Goal: Task Accomplishment & Management: Use online tool/utility

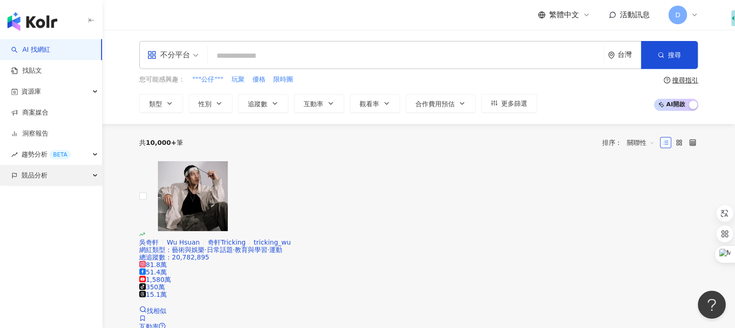
click at [34, 177] on span "競品分析" at bounding box center [34, 175] width 26 height 21
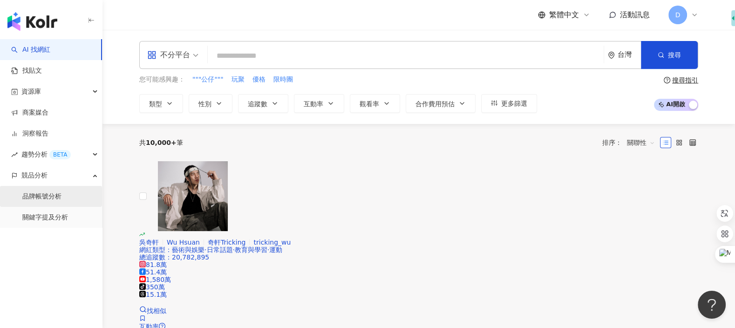
click at [40, 197] on link "品牌帳號分析" at bounding box center [41, 196] width 39 height 9
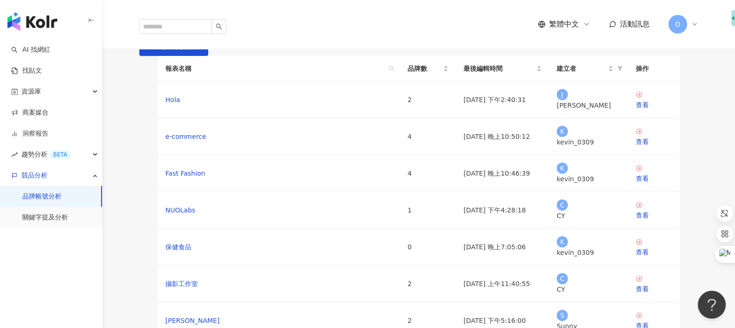
click at [679, 19] on span "D" at bounding box center [677, 24] width 5 height 10
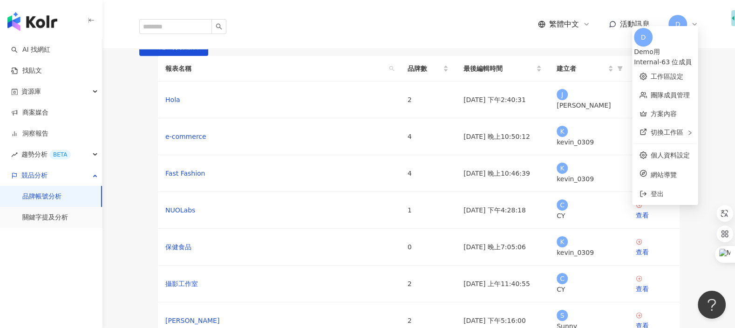
click at [516, 56] on div "品牌帳號分析 建立分析報表" at bounding box center [419, 43] width 596 height 26
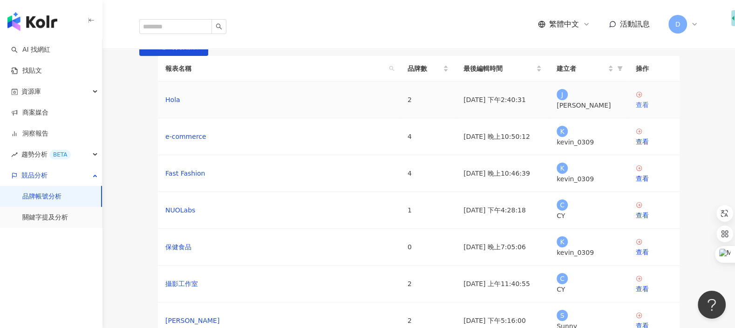
click at [637, 110] on link "查看" at bounding box center [654, 100] width 36 height 19
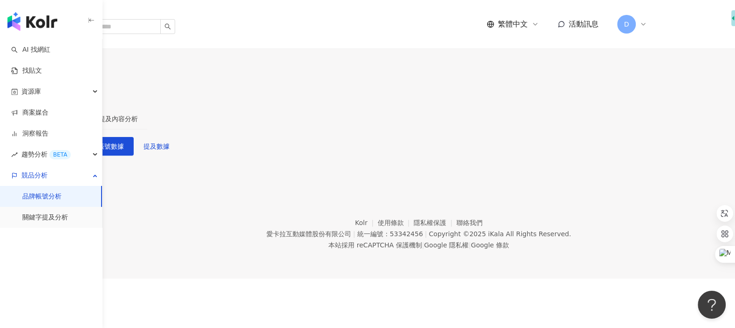
click at [59, 76] on span "設定競品帳號" at bounding box center [39, 79] width 39 height 7
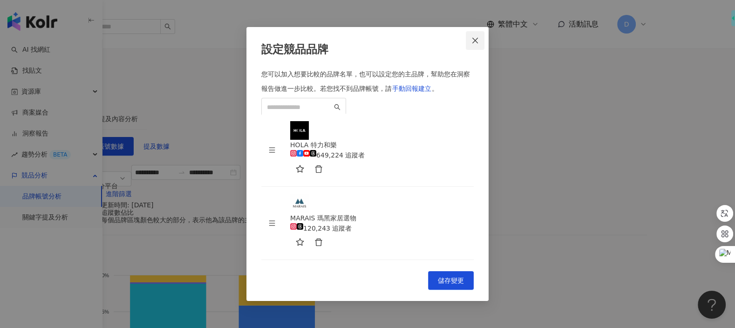
click at [479, 42] on span "Close" at bounding box center [475, 40] width 19 height 7
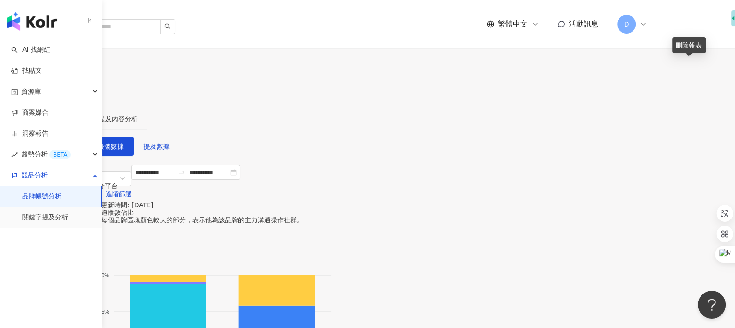
click at [93, 89] on button "button" at bounding box center [84, 98] width 19 height 19
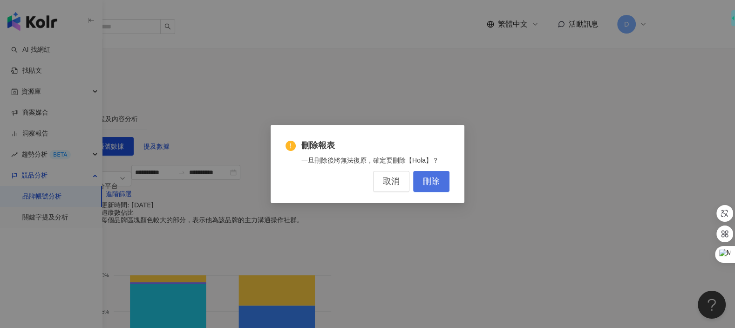
click at [443, 184] on button "刪除" at bounding box center [431, 181] width 36 height 21
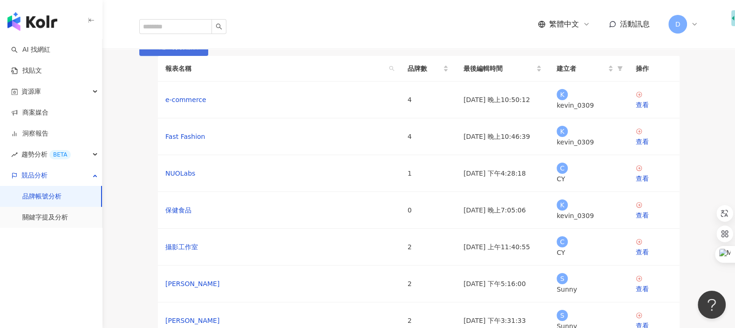
click at [156, 50] on icon "button" at bounding box center [152, 46] width 7 height 7
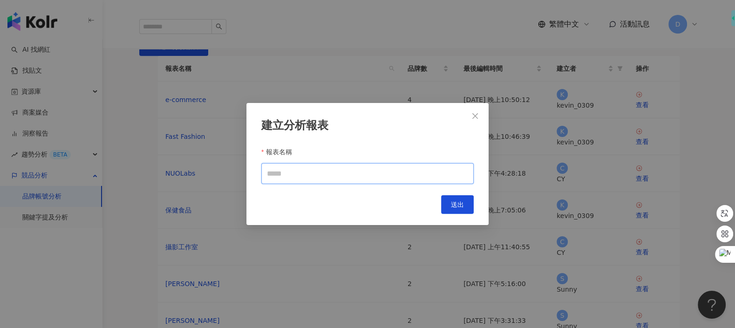
click at [409, 169] on input "報表名稱" at bounding box center [367, 173] width 212 height 21
type input "*"
type input "****"
click at [466, 206] on button "送出" at bounding box center [457, 204] width 33 height 19
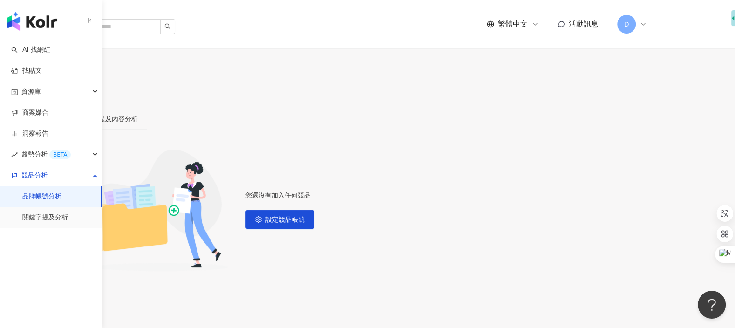
click at [59, 76] on span "設定競品帳號" at bounding box center [39, 79] width 39 height 7
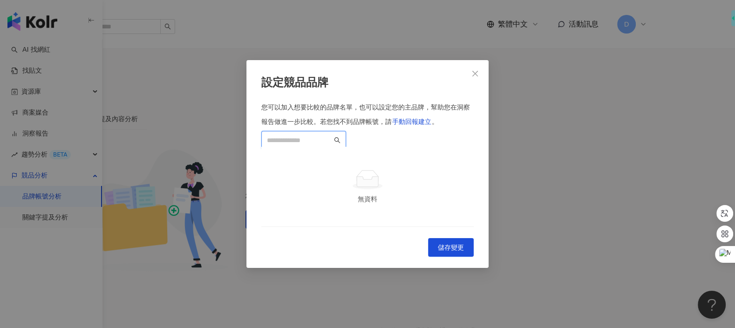
click at [332, 135] on input "search" at bounding box center [299, 140] width 65 height 10
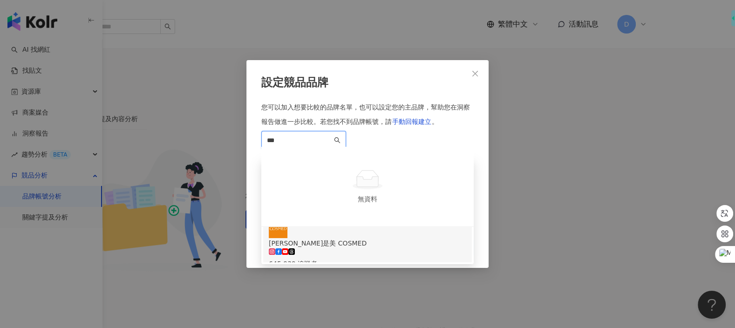
click at [349, 259] on div "645,939 追蹤者" at bounding box center [368, 264] width 198 height 10
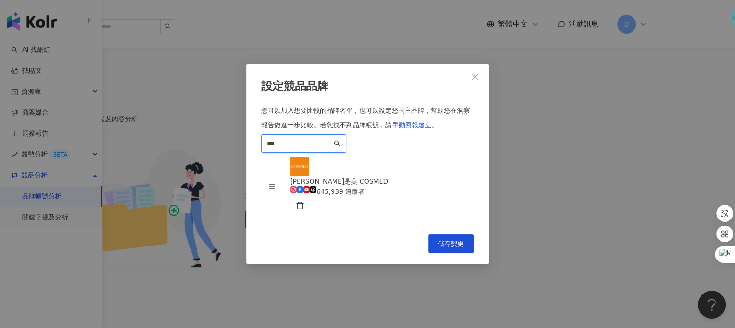
click at [332, 138] on input "***" at bounding box center [299, 143] width 65 height 10
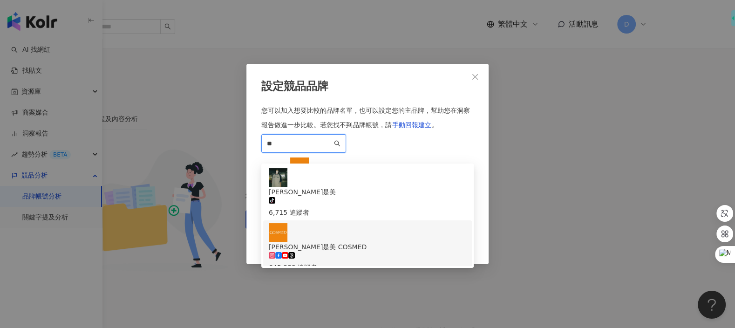
type input "*"
click at [375, 223] on div "寶雅POYA Beauty 232,366 追蹤者" at bounding box center [368, 247] width 198 height 49
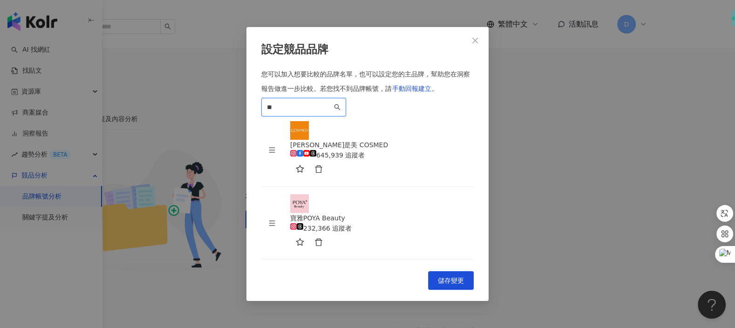
click at [346, 111] on span "**" at bounding box center [303, 107] width 85 height 19
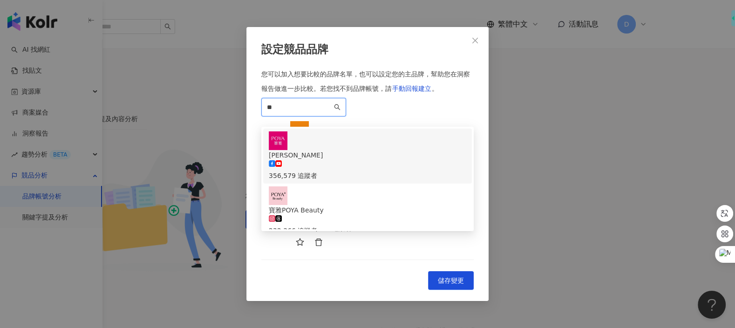
click at [385, 142] on div "POYA 寶雅 356,579 追蹤者" at bounding box center [368, 155] width 198 height 49
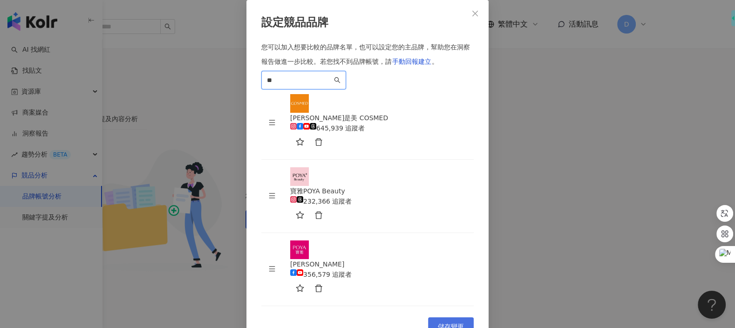
type input "**"
click at [447, 323] on span "儲存變更" at bounding box center [451, 326] width 26 height 7
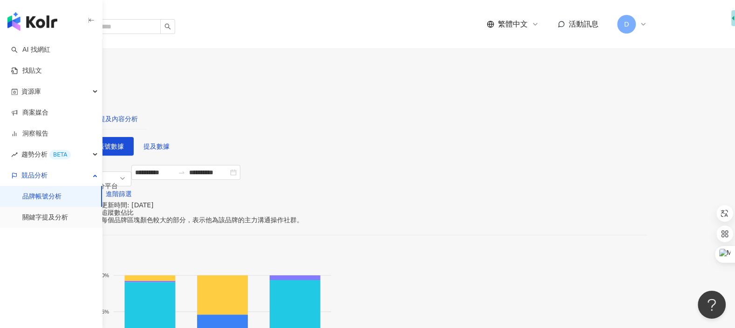
click at [138, 114] on div "提及內容分析" at bounding box center [118, 119] width 39 height 10
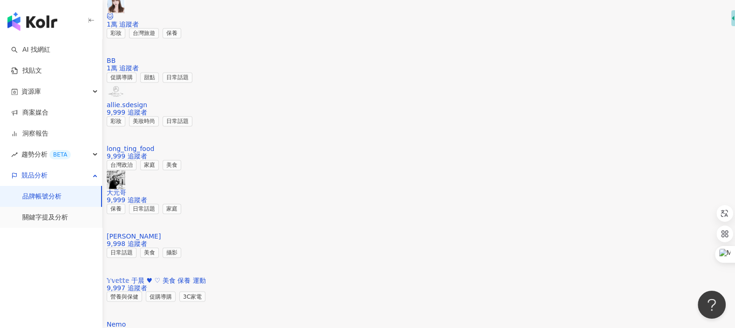
scroll to position [1400, 0]
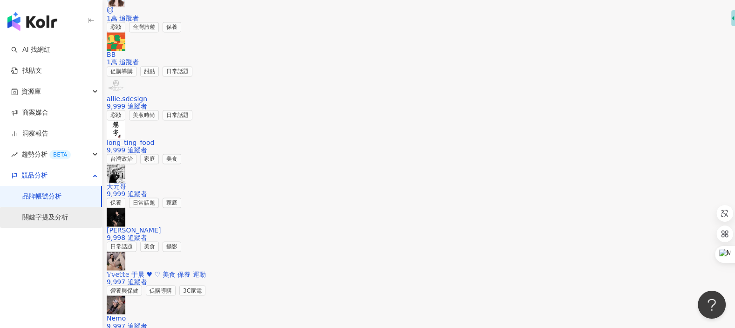
click at [65, 214] on link "關鍵字提及分析" at bounding box center [45, 217] width 46 height 9
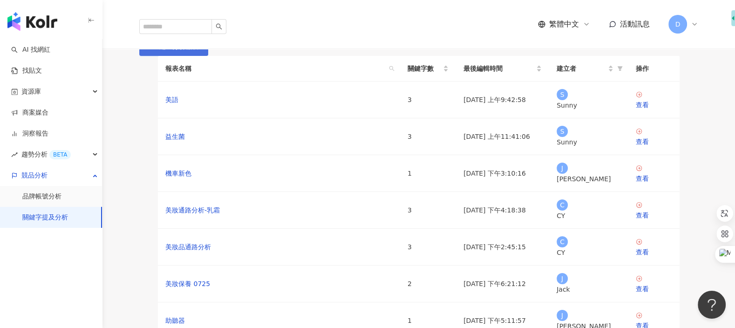
click at [198, 50] on span "建立分析報表" at bounding box center [178, 46] width 39 height 7
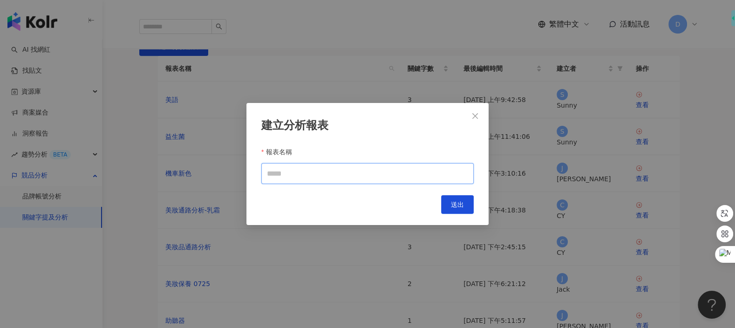
click at [456, 174] on input "報表名稱" at bounding box center [367, 173] width 212 height 21
click at [450, 174] on input "報表名稱" at bounding box center [367, 173] width 212 height 21
type input "****"
click at [471, 202] on button "送出" at bounding box center [457, 204] width 33 height 19
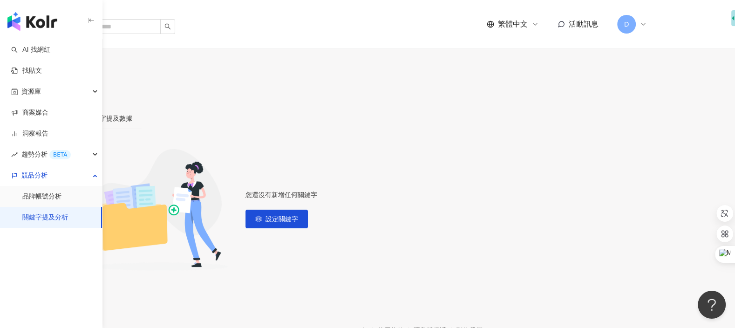
click at [62, 70] on button "設定關鍵字" at bounding box center [31, 79] width 62 height 19
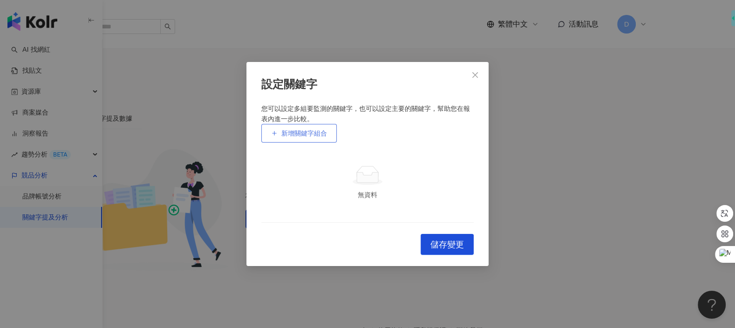
click at [322, 124] on button "新增關鍵字組合" at bounding box center [298, 133] width 75 height 19
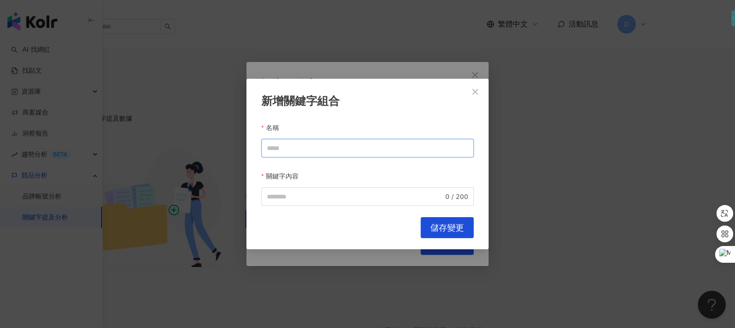
click at [321, 147] on input "名稱" at bounding box center [367, 148] width 212 height 19
type input "*"
drag, startPoint x: 291, startPoint y: 149, endPoint x: 247, endPoint y: 149, distance: 44.3
click at [247, 149] on div "新增關鍵字組合 名稱 *** 關鍵字內容 0 / 200 Cancel 儲存變更" at bounding box center [367, 164] width 242 height 171
type input "***"
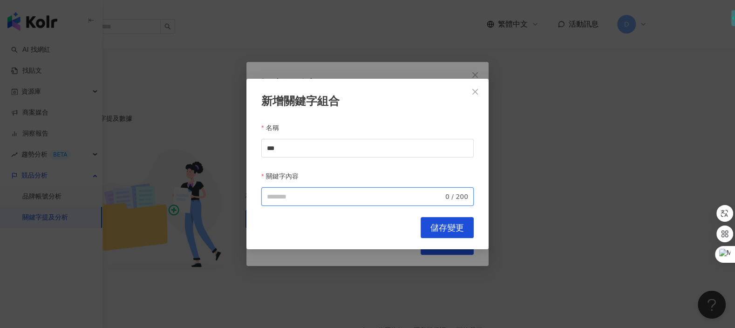
click at [287, 192] on input "關鍵字內容" at bounding box center [355, 196] width 177 height 10
paste input "***"
type input "***"
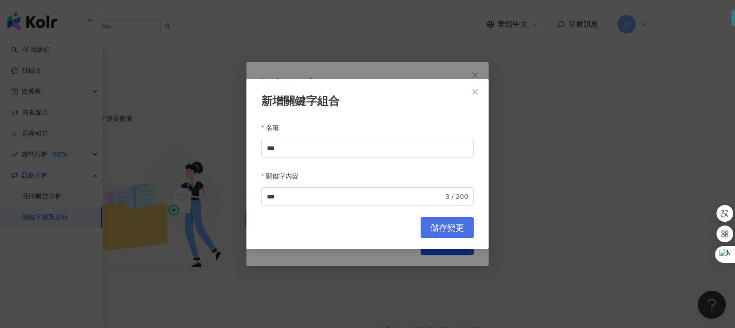
click at [437, 225] on span "儲存變更" at bounding box center [447, 228] width 34 height 10
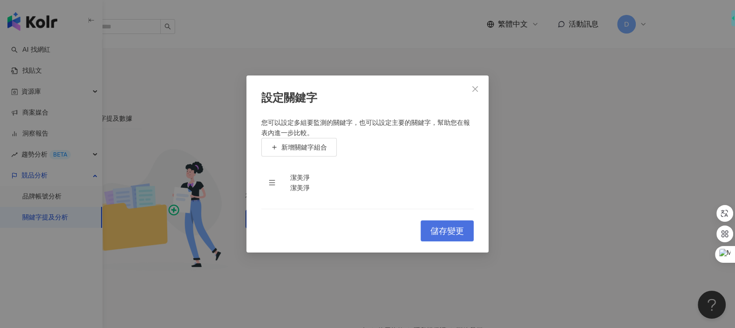
click at [452, 236] on span "儲存變更" at bounding box center [447, 231] width 34 height 10
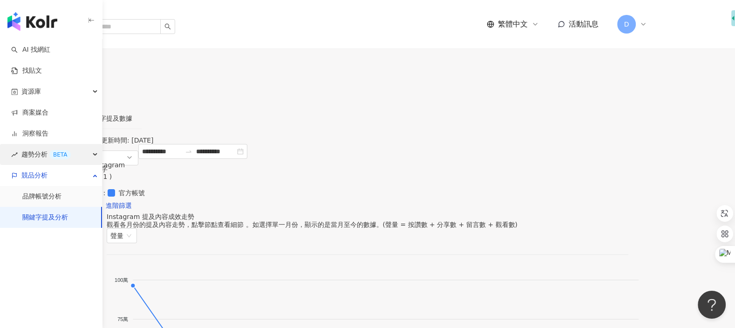
click at [54, 152] on div "BETA" at bounding box center [59, 154] width 21 height 9
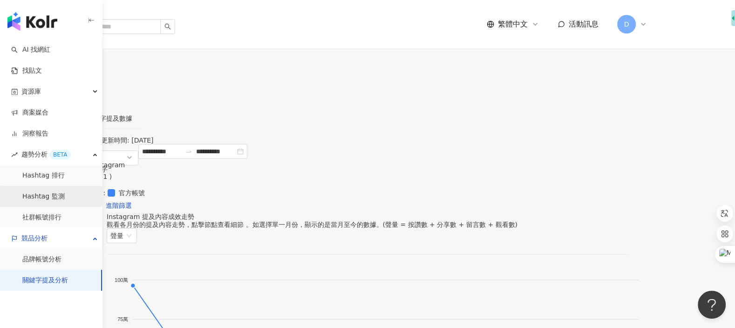
click at [63, 192] on link "Hashtag 監測" at bounding box center [43, 196] width 42 height 9
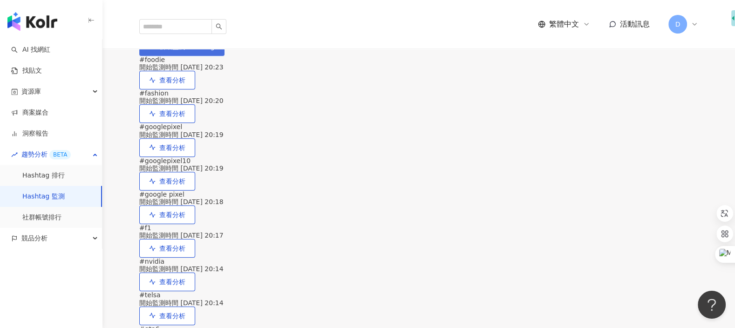
click at [225, 56] on button "新增監測 Hashtag" at bounding box center [181, 46] width 85 height 19
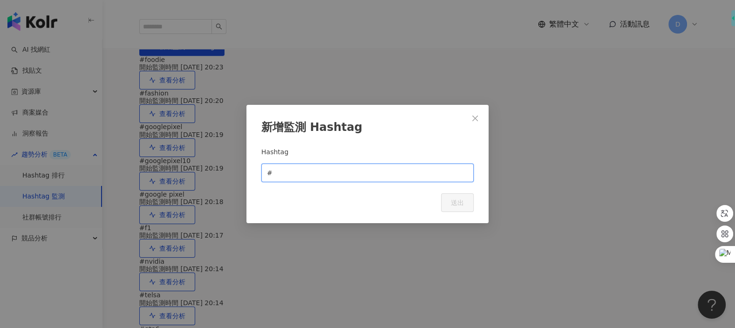
click at [395, 177] on input "text" at bounding box center [371, 173] width 194 height 10
type input "*"
type input "****"
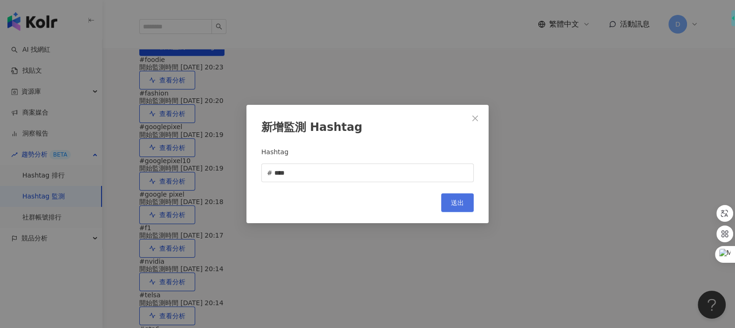
click at [463, 210] on button "送出" at bounding box center [457, 202] width 33 height 19
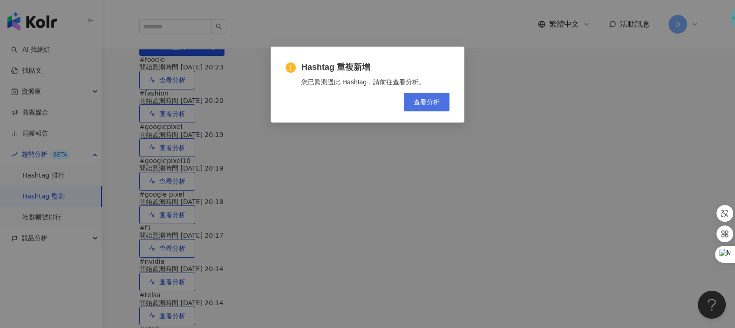
click at [446, 107] on button "查看分析" at bounding box center [427, 102] width 46 height 19
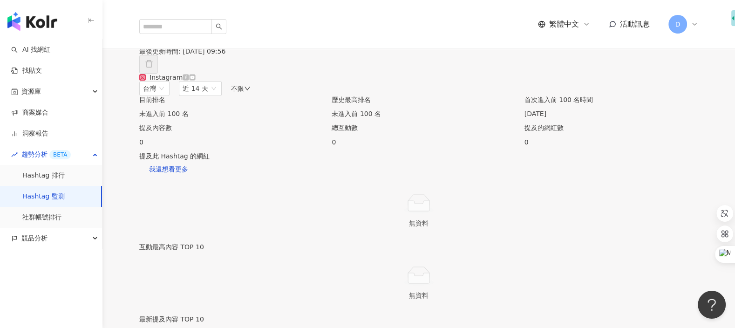
scroll to position [5, 0]
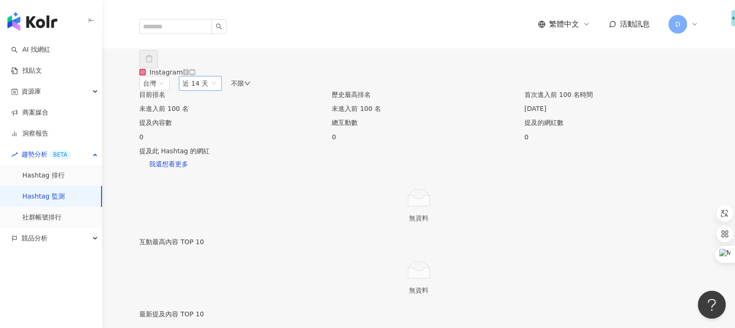
click at [218, 90] on span "近 14 天" at bounding box center [200, 83] width 35 height 14
click at [246, 139] on div "近三個月" at bounding box center [216, 134] width 60 height 10
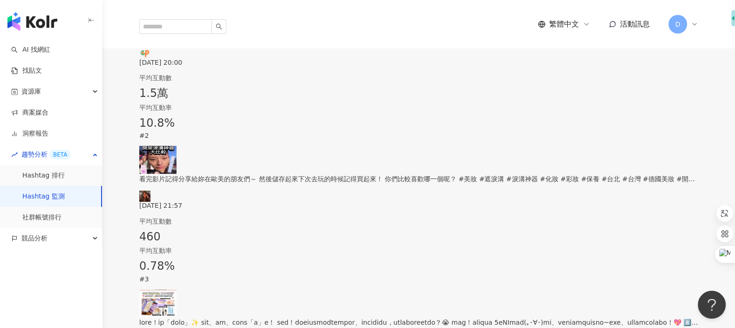
scroll to position [374, 0]
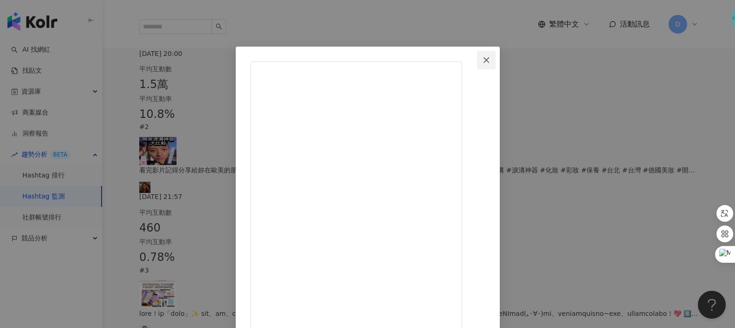
click at [496, 57] on span "Close" at bounding box center [486, 59] width 19 height 7
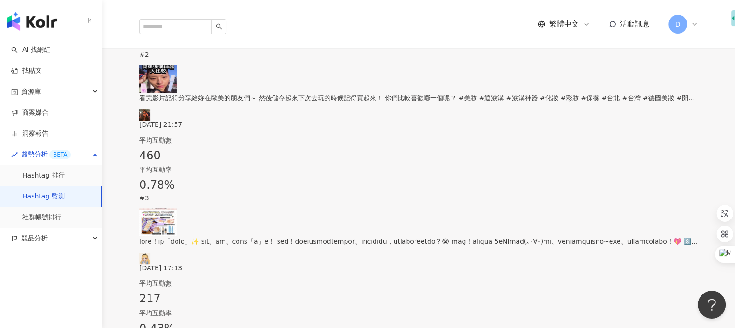
scroll to position [481, 0]
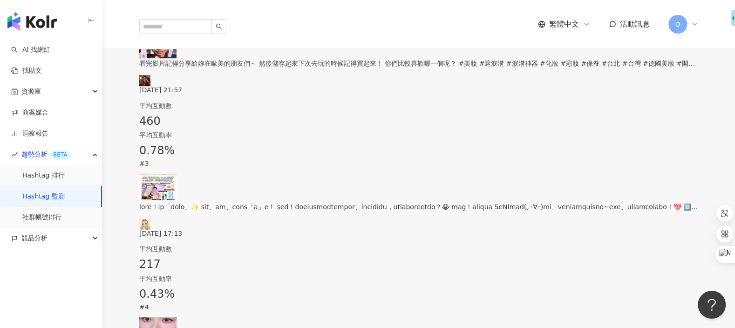
click at [172, 174] on img at bounding box center [157, 188] width 37 height 28
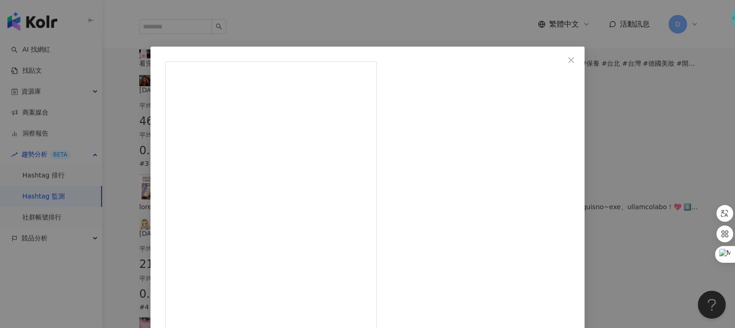
scroll to position [58, 0]
click at [636, 260] on div "今天也要美美鴨🦄 2025/8/16 217 查看原始貼文" at bounding box center [367, 164] width 735 height 328
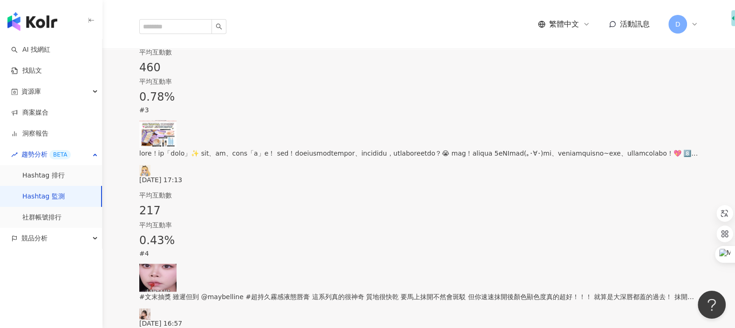
scroll to position [541, 0]
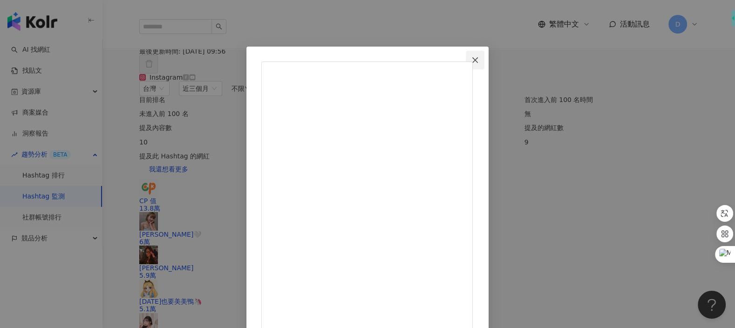
click at [479, 62] on icon "close" at bounding box center [474, 59] width 7 height 7
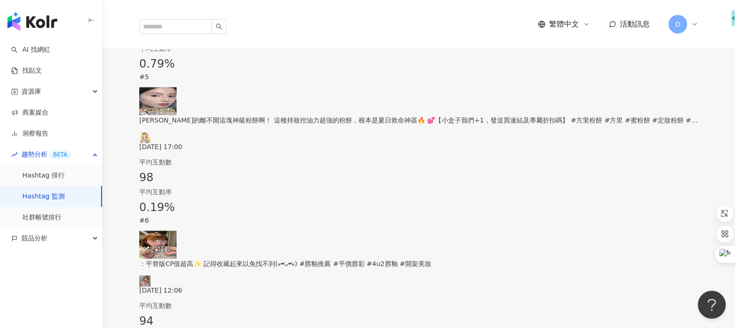
scroll to position [665, 0]
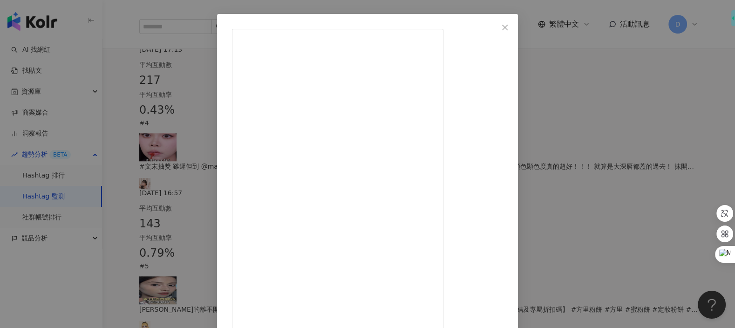
scroll to position [37, 0]
drag, startPoint x: 431, startPoint y: 218, endPoint x: 408, endPoint y: 218, distance: 23.3
click at [509, 20] on icon "close" at bounding box center [504, 22] width 7 height 7
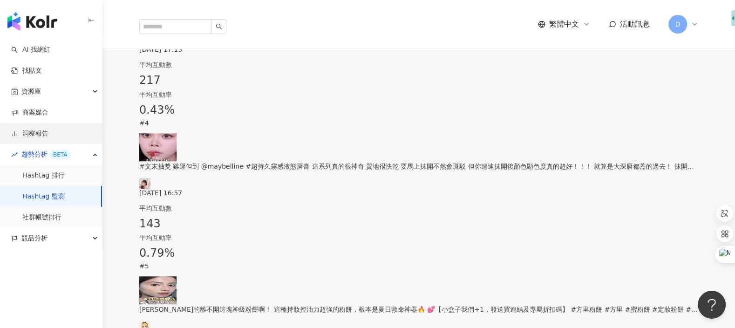
click at [48, 136] on link "洞察報告" at bounding box center [29, 133] width 37 height 9
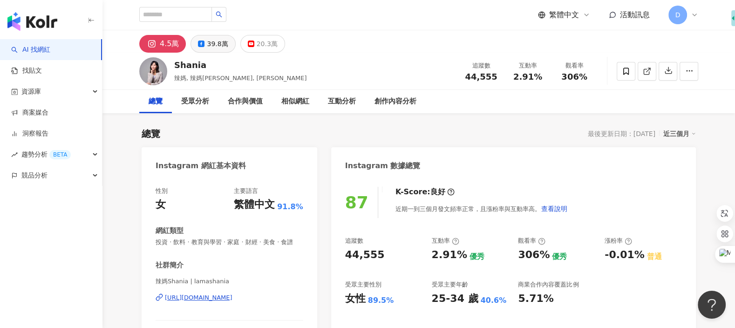
click at [219, 48] on div "39.8萬" at bounding box center [217, 43] width 21 height 13
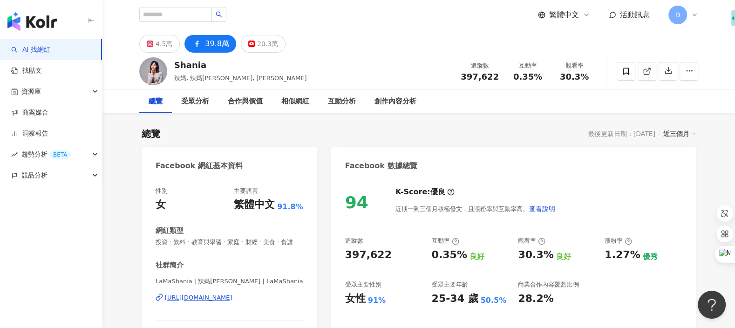
click at [602, 43] on div "4.5萬 39.8萬 20.3萬" at bounding box center [419, 41] width 596 height 22
click at [541, 105] on div "總覽 受眾分析 合作與價值 相似網紅 互動分析 創作內容分析" at bounding box center [418, 101] width 559 height 23
click at [48, 130] on link "洞察報告" at bounding box center [29, 133] width 37 height 9
